Goal: Information Seeking & Learning: Understand process/instructions

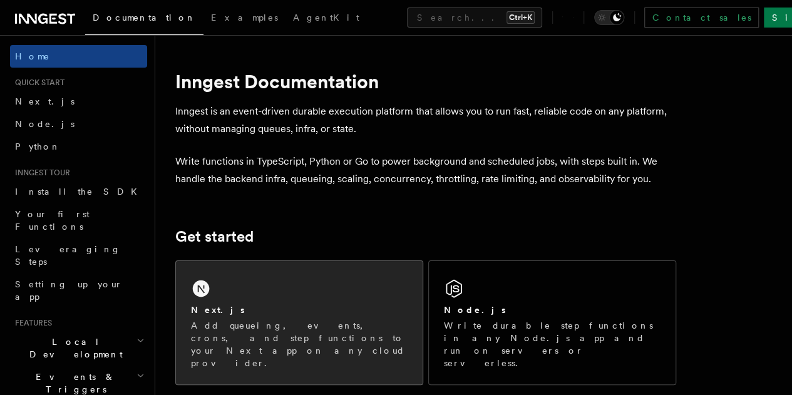
click at [236, 301] on div "Next.js Add queueing, events, crons, and step functions to your Next app on any…" at bounding box center [299, 322] width 247 height 123
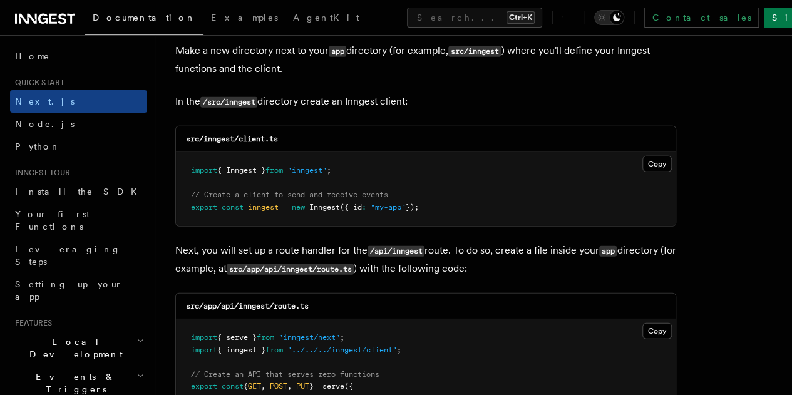
scroll to position [1503, 0]
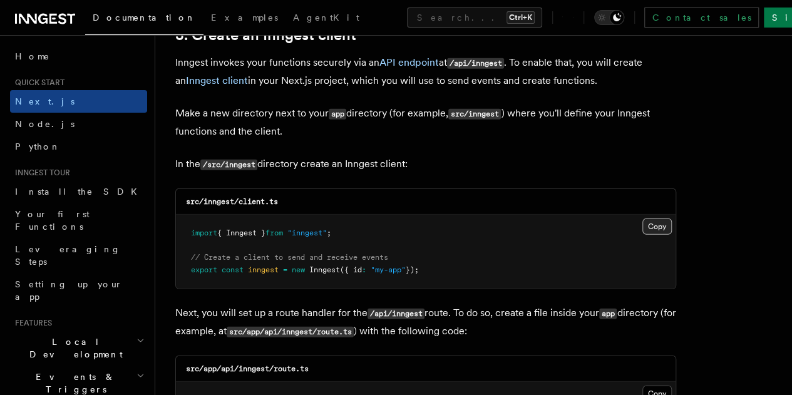
click at [643, 219] on button "Copy Copied" at bounding box center [657, 227] width 29 height 16
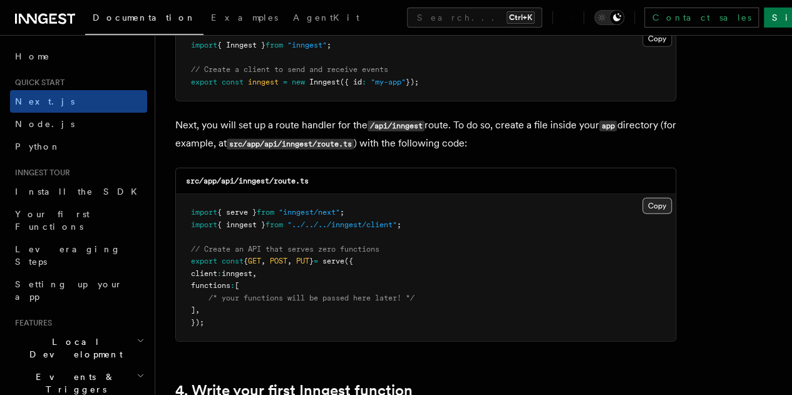
click at [643, 198] on button "Copy Copied" at bounding box center [657, 206] width 29 height 16
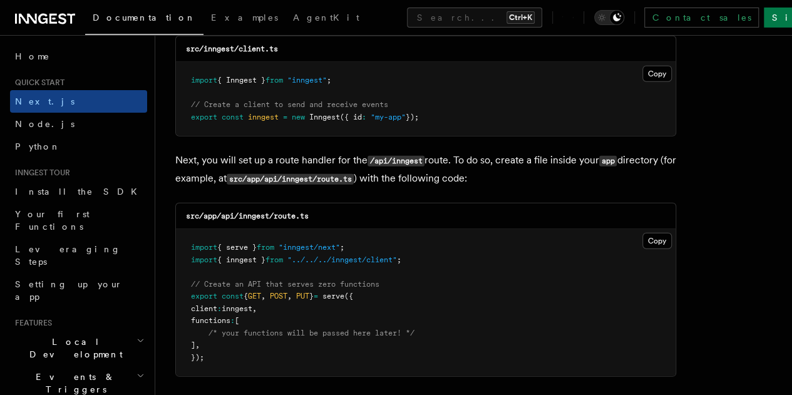
scroll to position [1628, 0]
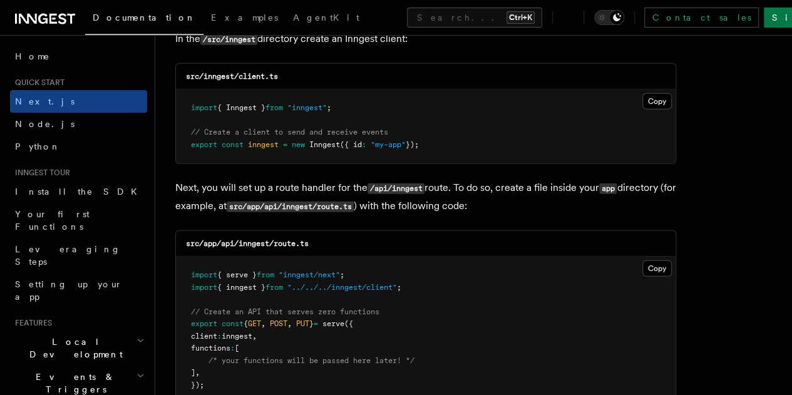
click at [591, 257] on pre "import { serve } from "inngest/next" ; import { inngest } from "../../../innges…" at bounding box center [426, 330] width 500 height 147
click at [643, 261] on button "Copy Copied" at bounding box center [657, 269] width 29 height 16
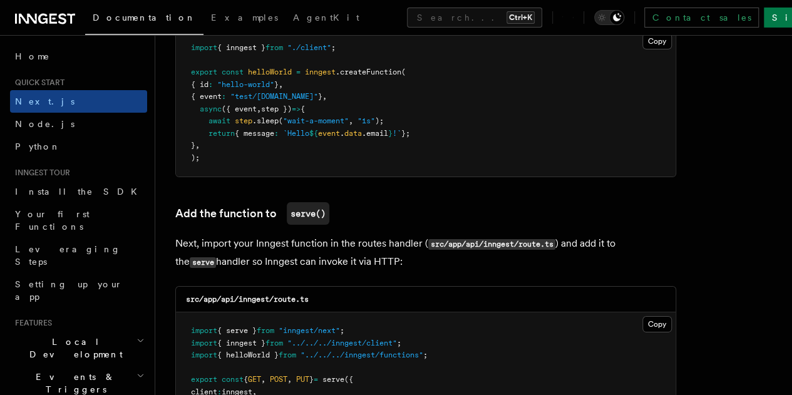
scroll to position [2192, 0]
